Goal: Task Accomplishment & Management: Complete application form

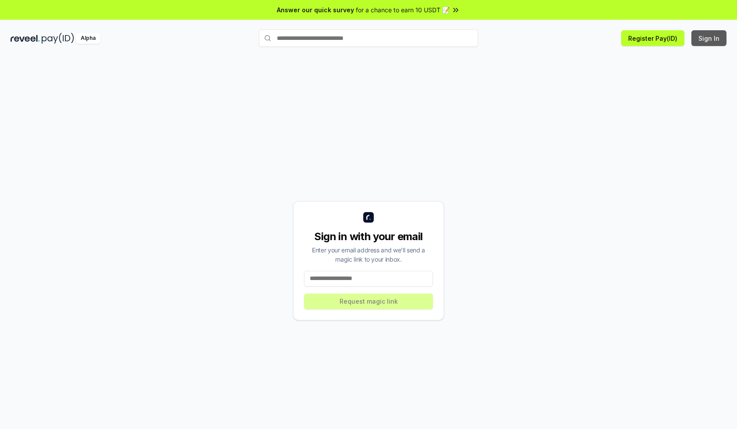
click at [709, 38] on button "Sign In" at bounding box center [708, 38] width 35 height 16
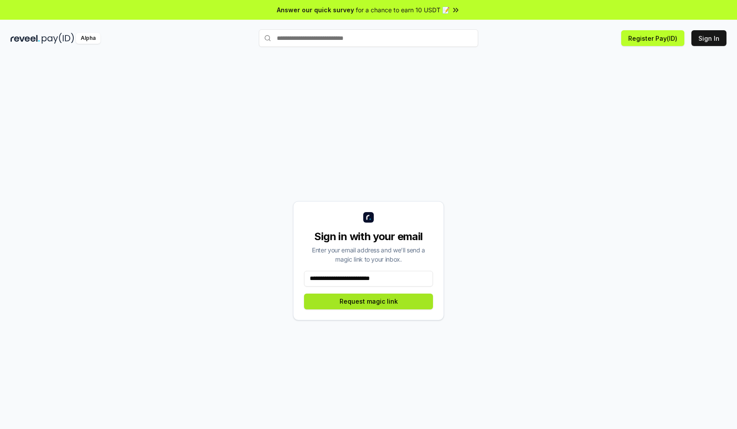
type input "**********"
click at [368, 301] on button "Request magic link" at bounding box center [368, 302] width 129 height 16
